Goal: Task Accomplishment & Management: Use online tool/utility

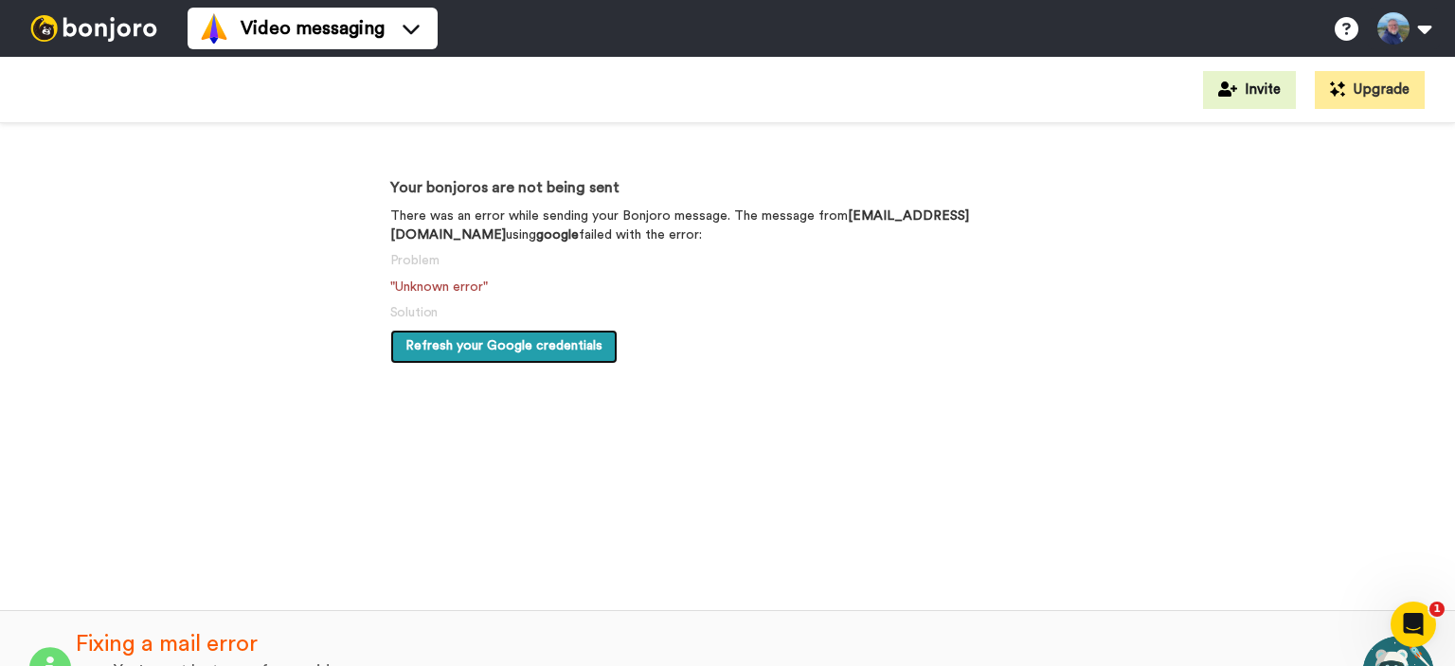
click at [487, 341] on span "Refresh your Google credentials" at bounding box center [503, 345] width 197 height 13
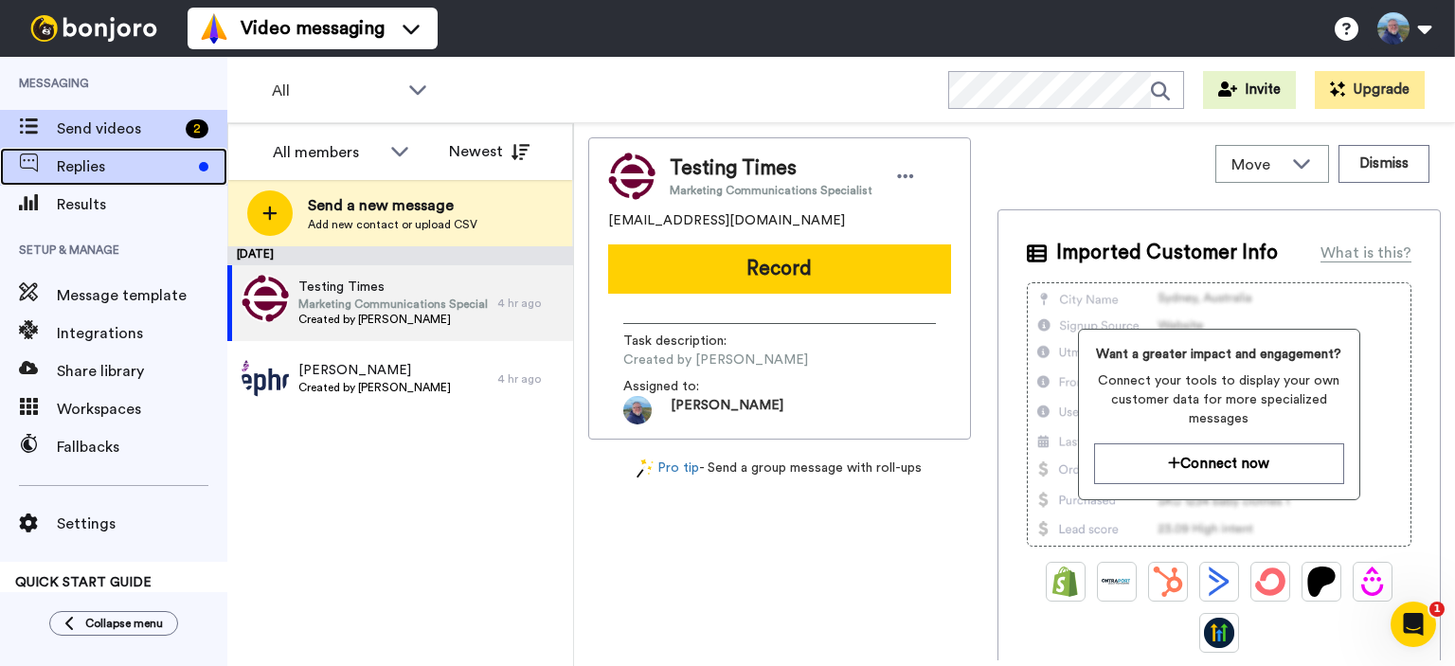
click at [92, 165] on span "Replies" at bounding box center [124, 166] width 135 height 23
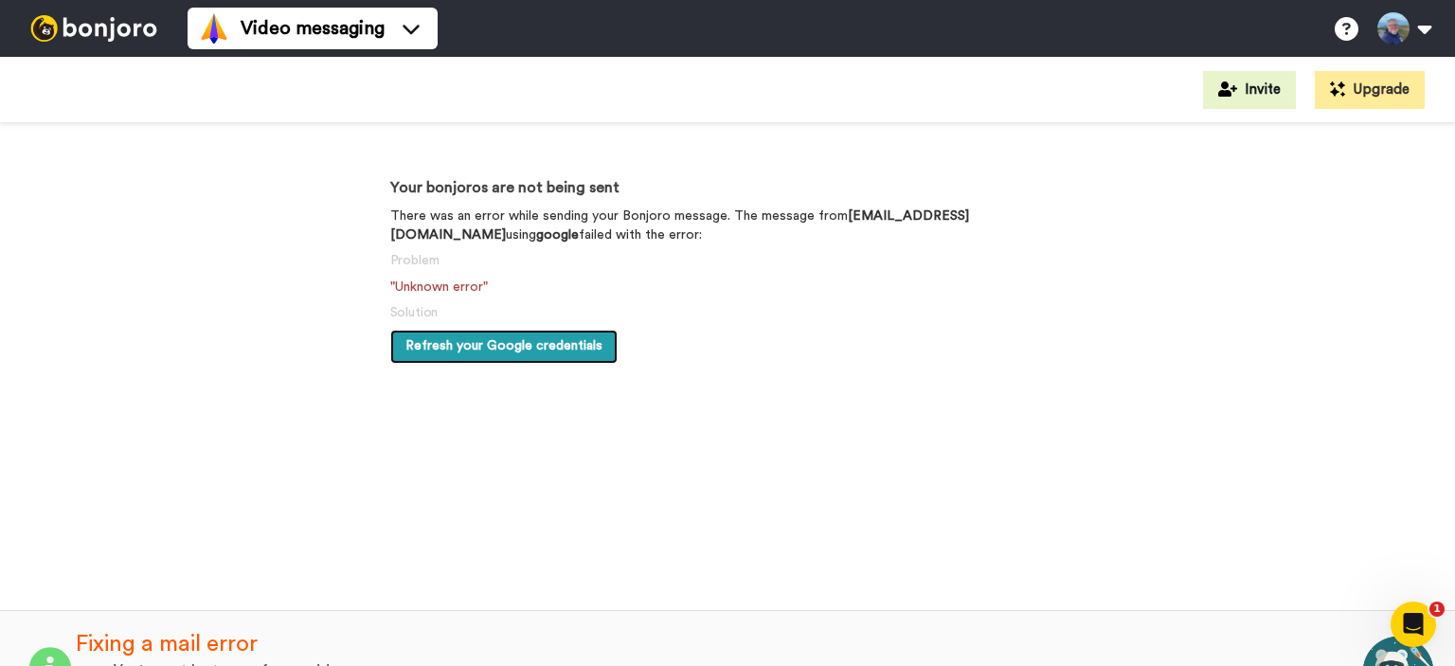
click at [480, 348] on span "Refresh your Google credentials" at bounding box center [503, 345] width 197 height 13
